Goal: Participate in discussion

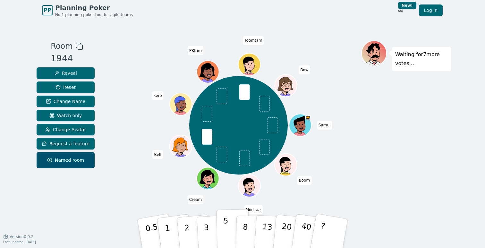
click at [229, 228] on button "5" at bounding box center [232, 233] width 33 height 49
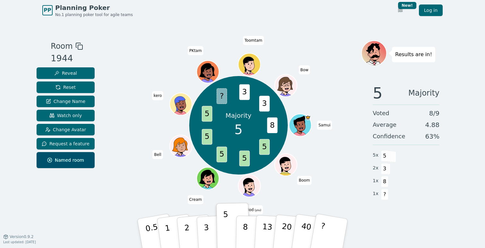
click at [256, 40] on span "Toomtam" at bounding box center [253, 40] width 21 height 9
click at [305, 70] on span "Bow" at bounding box center [303, 69] width 11 height 9
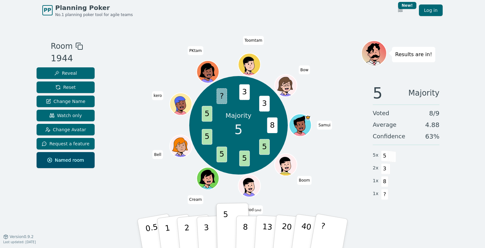
click at [291, 37] on div "Room 1944 Reveal Reset Change Name Watch only Change Avatar Request a feature N…" at bounding box center [242, 129] width 417 height 216
click at [256, 39] on span "Toomtam" at bounding box center [253, 40] width 21 height 9
click at [214, 41] on div at bounding box center [238, 46] width 245 height 12
click at [195, 51] on span "PKtam" at bounding box center [195, 50] width 16 height 9
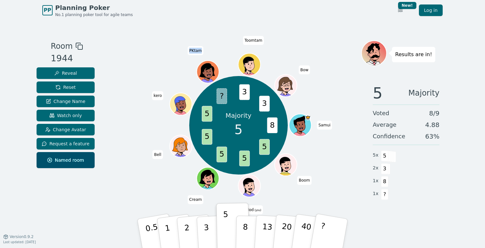
click at [195, 51] on span "PKtam" at bounding box center [195, 50] width 16 height 9
click at [220, 28] on div "Room 1944 Reveal Reset Change Name Watch only Change Avatar Request a feature N…" at bounding box center [242, 129] width 417 height 216
click at [79, 87] on button "Reset" at bounding box center [66, 87] width 58 height 12
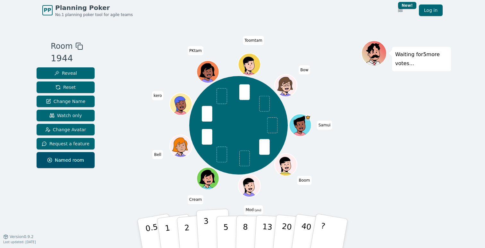
click at [213, 231] on button "3" at bounding box center [213, 233] width 35 height 50
